Goal: Information Seeking & Learning: Learn about a topic

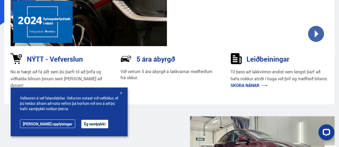
click at [46, 123] on link "[PERSON_NAME] upplýsingar" at bounding box center [47, 123] width 55 height 9
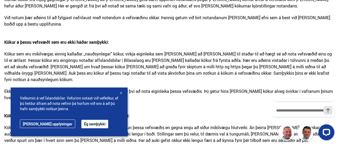
click at [120, 93] on div at bounding box center [120, 92] width 5 height 5
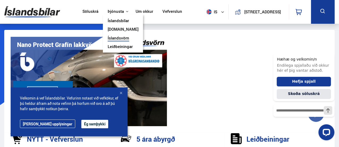
click at [115, 37] on link "Íslandsvörn" at bounding box center [119, 39] width 22 height 6
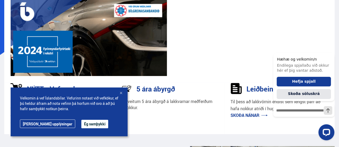
scroll to position [53, 0]
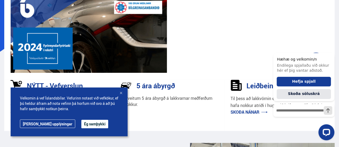
click at [121, 92] on div at bounding box center [120, 92] width 5 height 5
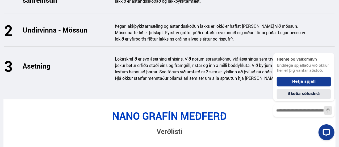
scroll to position [931, 0]
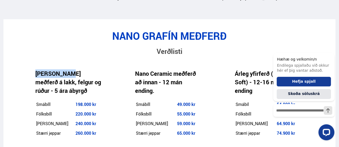
drag, startPoint x: 35, startPoint y: 67, endPoint x: 65, endPoint y: 67, distance: 30.1
click at [65, 69] on h4 "Nano Grafín meðferð á lakk, felgur og rúður - 5 ára ábyrgð" at bounding box center [68, 82] width 66 height 26
